Goal: Task Accomplishment & Management: Manage account settings

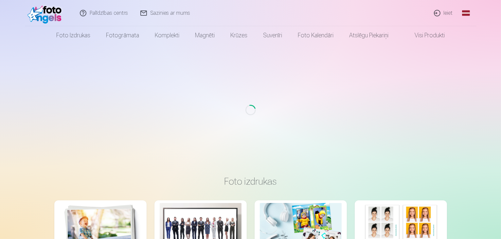
click at [439, 13] on link "Ieiet" at bounding box center [443, 13] width 31 height 26
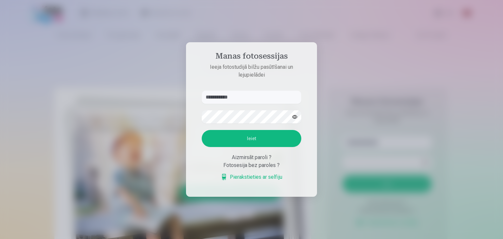
type input "**********"
click at [294, 116] on button "button" at bounding box center [294, 117] width 12 height 12
click at [267, 144] on button "Ieiet" at bounding box center [252, 138] width 100 height 17
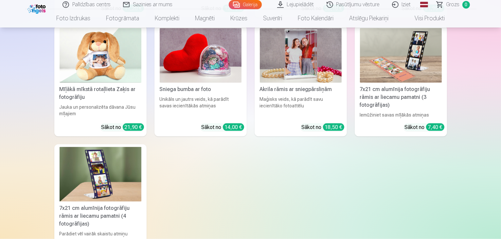
scroll to position [5827, 0]
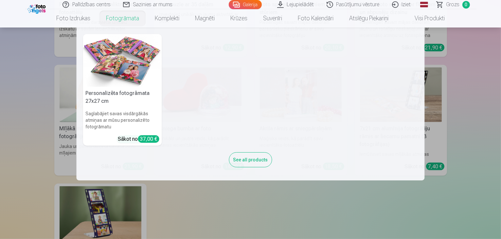
click at [114, 17] on link "Fotogrāmata" at bounding box center [122, 18] width 49 height 18
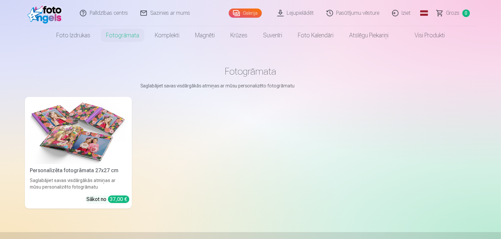
click at [420, 33] on link "Visi produkti" at bounding box center [424, 35] width 56 height 18
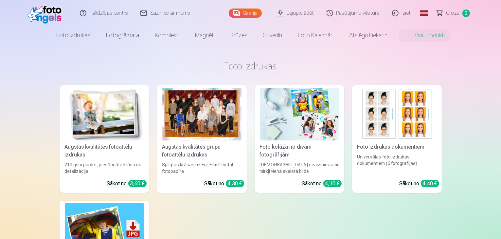
click at [395, 11] on link "Iziet" at bounding box center [401, 13] width 31 height 26
